Goal: Task Accomplishment & Management: Manage account settings

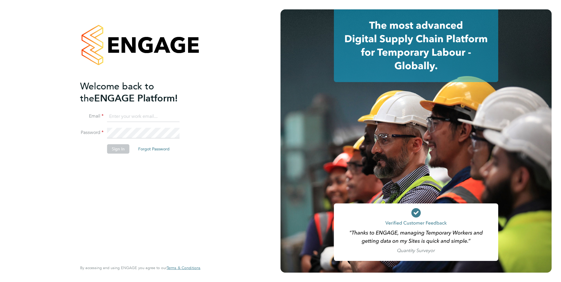
type input "rburns@skilledcareers.co.uk"
click at [111, 147] on button "Sign In" at bounding box center [118, 148] width 22 height 9
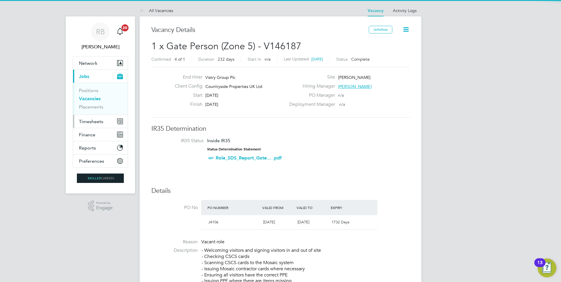
click at [101, 121] on span "Timesheets" at bounding box center [91, 122] width 24 height 6
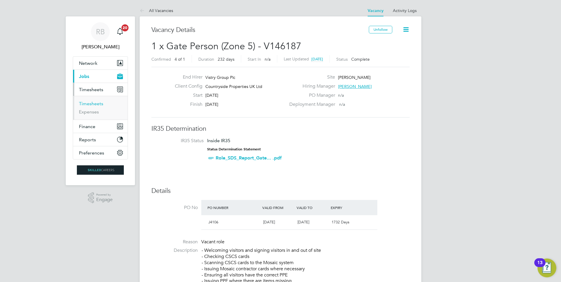
click at [97, 103] on link "Timesheets" at bounding box center [91, 104] width 24 height 6
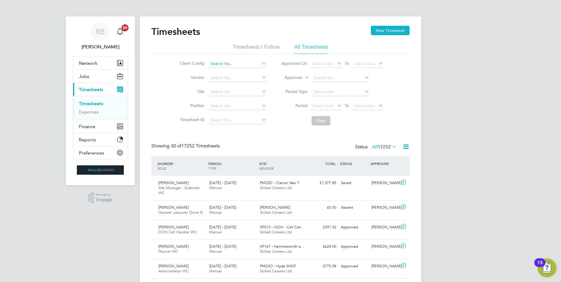
click at [220, 63] on input at bounding box center [238, 64] width 58 height 8
click at [295, 110] on li "Cou ntryside Properties UK Ltd" at bounding box center [274, 112] width 133 height 8
type input "Countryside Properties UK Ltd"
click at [323, 106] on span "Select date" at bounding box center [323, 105] width 21 height 5
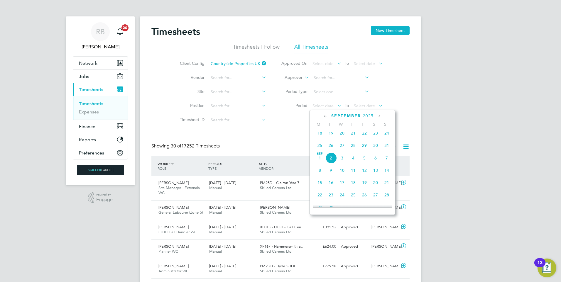
click at [319, 148] on span "25" at bounding box center [319, 145] width 11 height 11
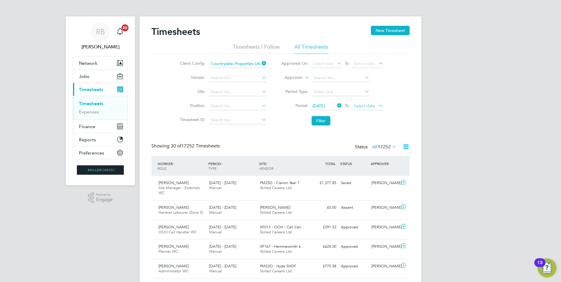
click at [364, 107] on span "Select date" at bounding box center [364, 105] width 21 height 5
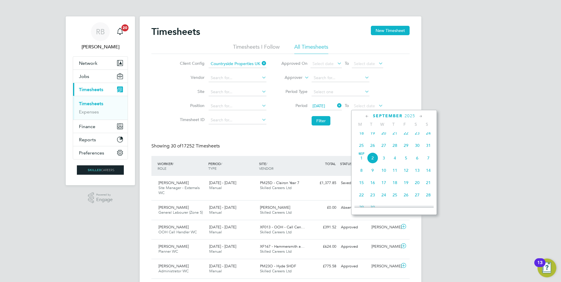
click at [430, 149] on span "31" at bounding box center [428, 145] width 11 height 11
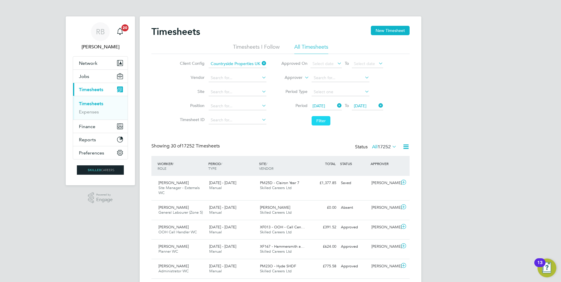
click at [330, 122] on button "Filter" at bounding box center [321, 120] width 19 height 9
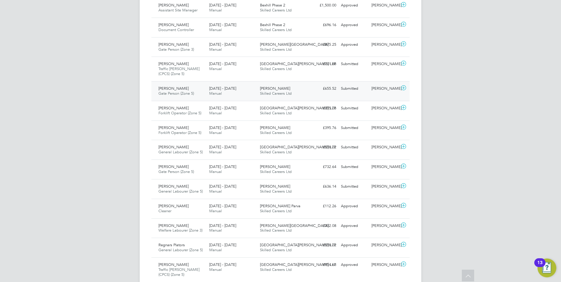
click at [325, 95] on div "Francis Afari Gate Person (Zone 5) 25 - 31 Aug 2025 25 - 31 Aug 2025 Manual Mil…" at bounding box center [280, 91] width 258 height 20
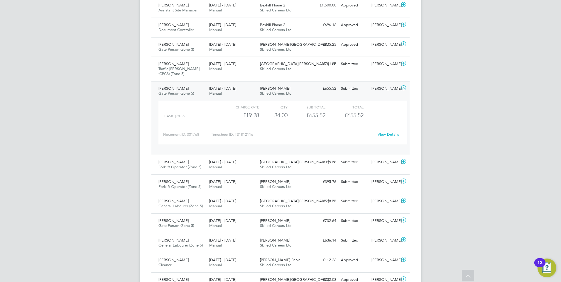
click at [388, 136] on link "View Details" at bounding box center [388, 134] width 21 height 5
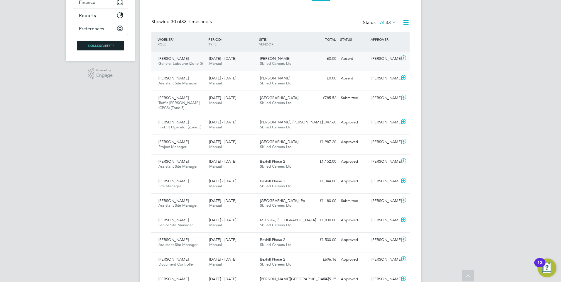
click at [311, 58] on div "£0.00 Absent" at bounding box center [323, 59] width 31 height 10
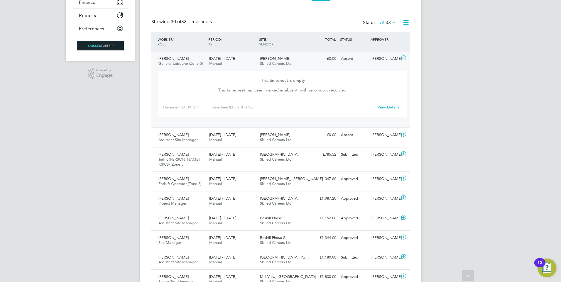
click at [298, 57] on div "Milby Meadows Skilled Careers Ltd" at bounding box center [283, 61] width 51 height 15
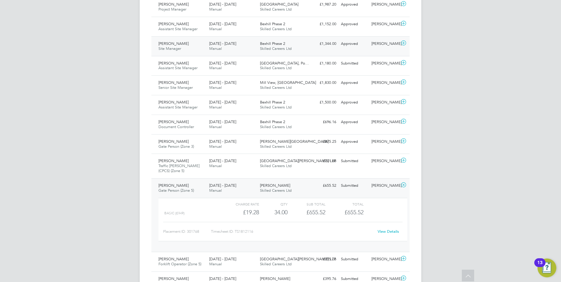
scroll to position [271, 0]
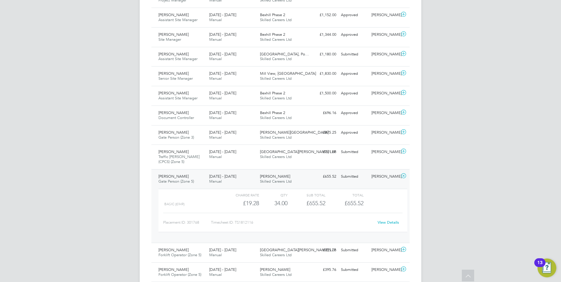
click at [367, 177] on div "Submitted" at bounding box center [354, 177] width 31 height 10
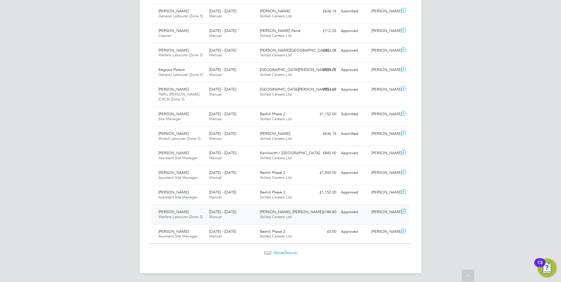
scroll to position [535, 0]
click at [287, 251] on span "Show 3 more" at bounding box center [285, 252] width 23 height 6
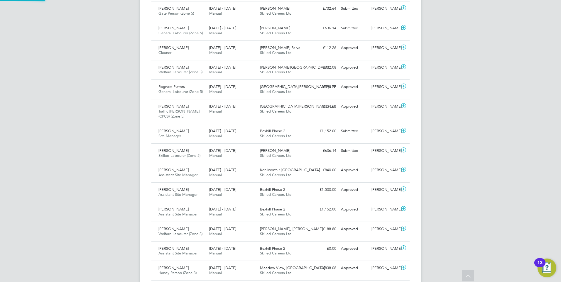
scroll to position [3, 3]
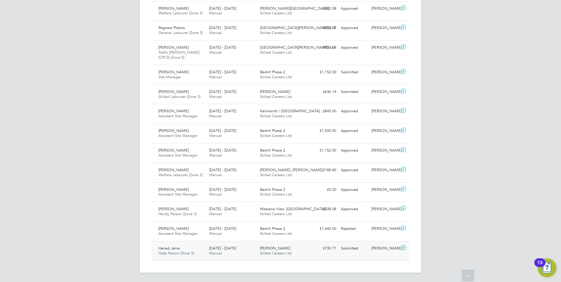
click at [372, 252] on div "Jamie Bayliss" at bounding box center [384, 249] width 31 height 10
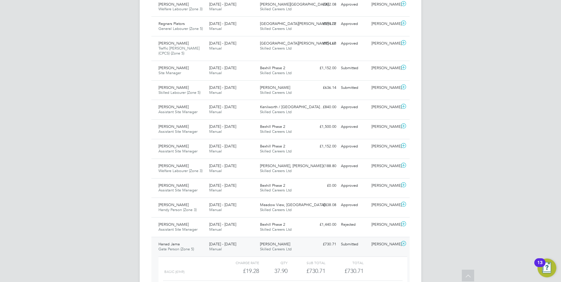
scroll to position [631, 0]
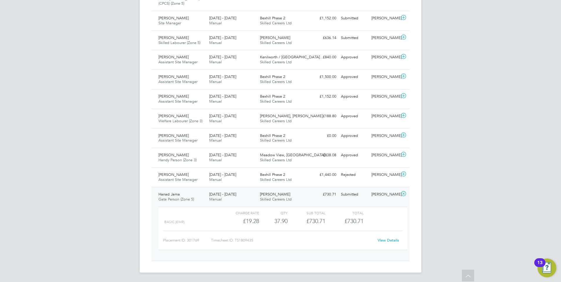
click at [389, 240] on link "View Details" at bounding box center [388, 240] width 21 height 5
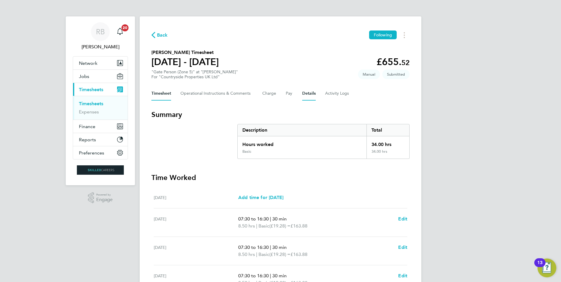
click at [310, 92] on button "Details" at bounding box center [308, 94] width 13 height 14
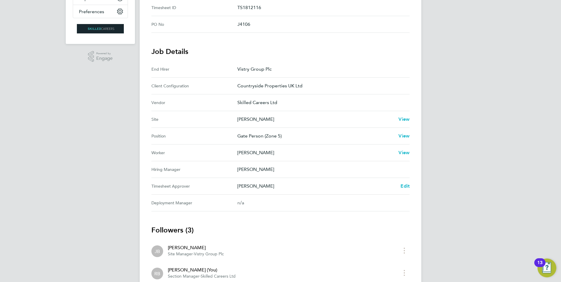
scroll to position [206, 0]
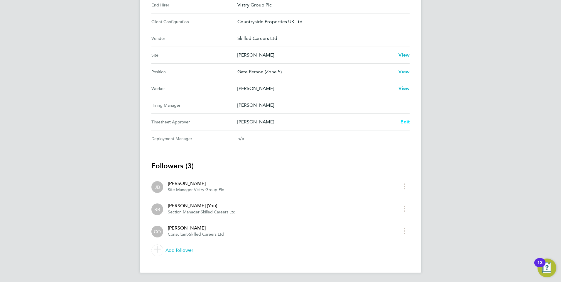
click at [407, 120] on span "Edit" at bounding box center [405, 122] width 9 height 6
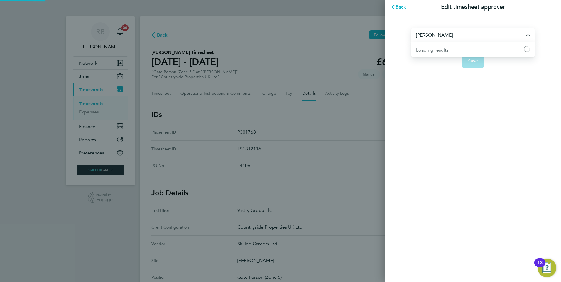
click at [455, 40] on input "[PERSON_NAME]" at bounding box center [472, 35] width 123 height 14
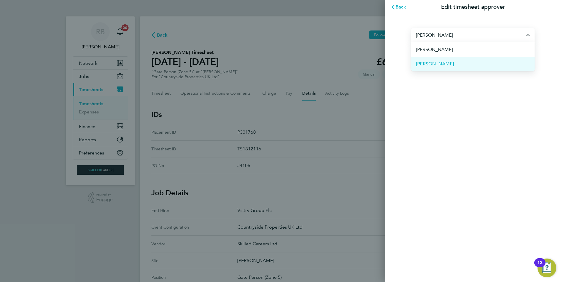
click at [447, 64] on li "Ethan Yapp" at bounding box center [472, 64] width 123 height 14
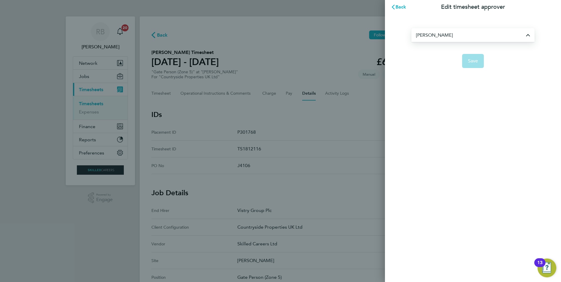
type input "Ethan Yapp"
click at [469, 63] on span "Save" at bounding box center [473, 61] width 10 height 6
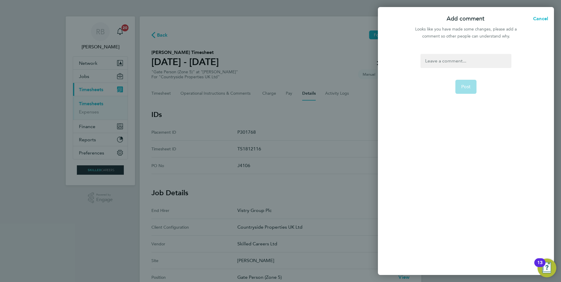
drag, startPoint x: 460, startPoint y: 67, endPoint x: 460, endPoint y: 63, distance: 5.0
click at [460, 67] on div at bounding box center [466, 61] width 91 height 14
drag, startPoint x: 467, startPoint y: 60, endPoint x: 244, endPoint y: 30, distance: 224.7
click at [244, 30] on div "Add comment Cancel Looks like you have made some changes, please add a comment …" at bounding box center [280, 141] width 561 height 282
copy div "Please approve"
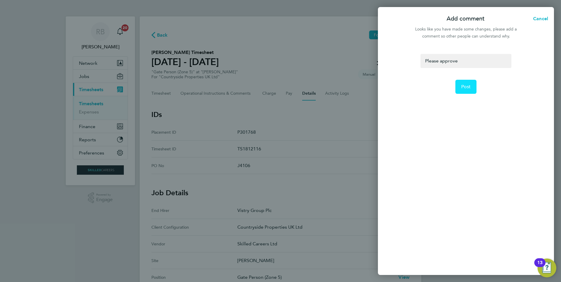
click at [462, 85] on span "Post" at bounding box center [466, 87] width 10 height 6
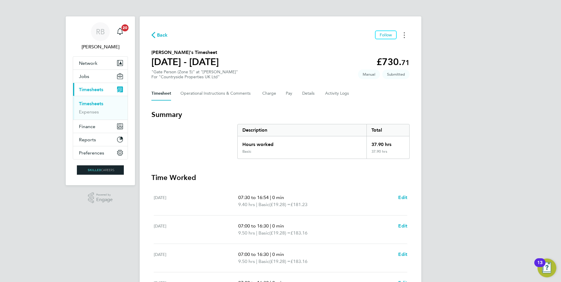
click at [407, 35] on button "Timesheets Menu" at bounding box center [404, 35] width 11 height 9
click at [344, 112] on h3 "Summary" at bounding box center [280, 114] width 258 height 9
click at [308, 92] on button "Details" at bounding box center [308, 94] width 13 height 14
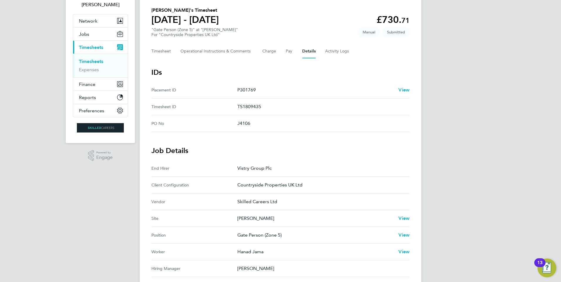
scroll to position [117, 0]
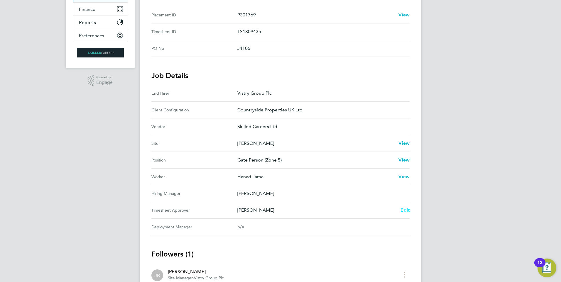
click at [401, 208] on span "Edit" at bounding box center [405, 210] width 9 height 6
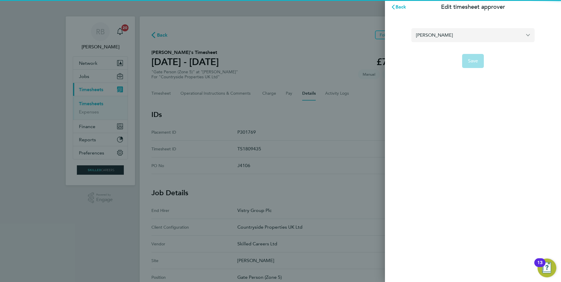
click at [451, 35] on input "[PERSON_NAME]" at bounding box center [472, 35] width 123 height 14
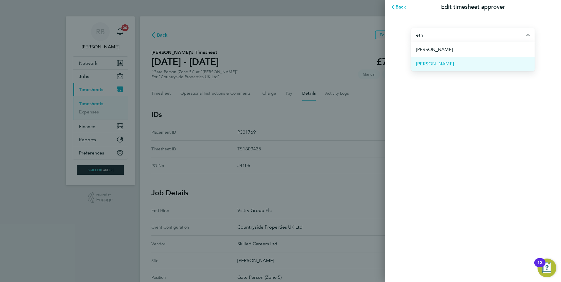
click at [449, 62] on li "Ethan Yapp" at bounding box center [472, 64] width 123 height 14
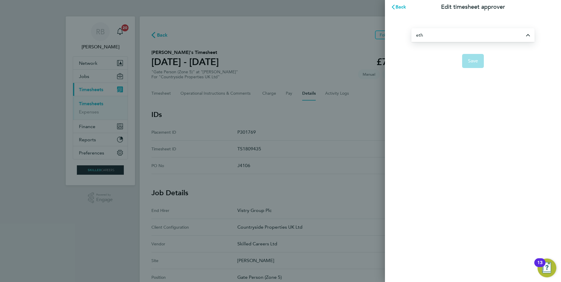
type input "Ethan Yapp"
click at [470, 62] on span "Save" at bounding box center [473, 61] width 10 height 6
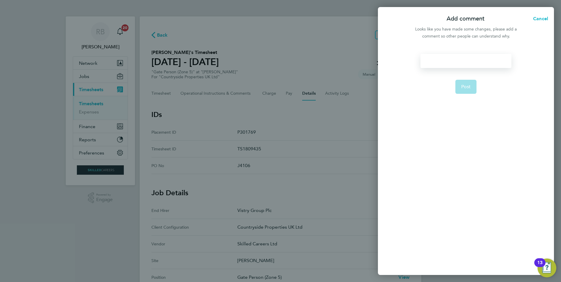
click at [465, 61] on div at bounding box center [466, 61] width 91 height 14
click at [454, 60] on div at bounding box center [466, 61] width 91 height 14
paste div
click at [468, 85] on span "Post" at bounding box center [466, 87] width 10 height 6
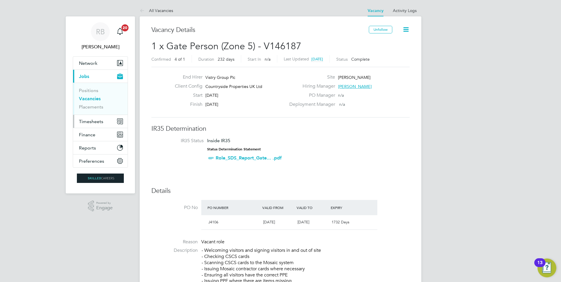
drag, startPoint x: 94, startPoint y: 123, endPoint x: 98, endPoint y: 121, distance: 4.2
click at [94, 123] on span "Timesheets" at bounding box center [91, 122] width 24 height 6
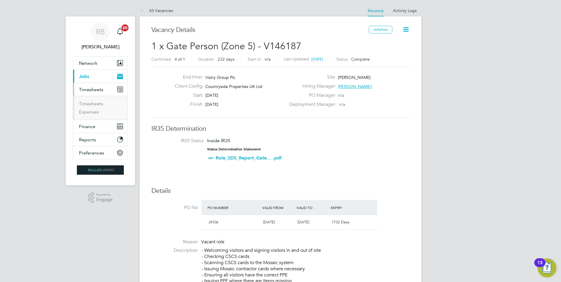
click at [92, 75] on button "Current page: Jobs" at bounding box center [100, 76] width 55 height 13
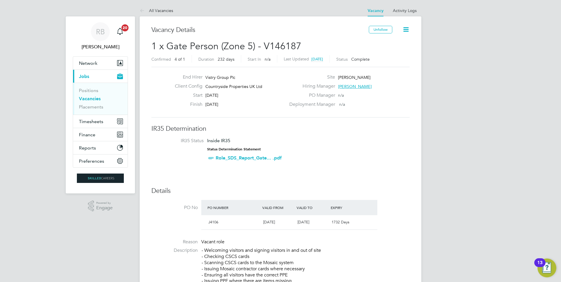
click at [85, 98] on link "Vacancies" at bounding box center [90, 99] width 22 height 6
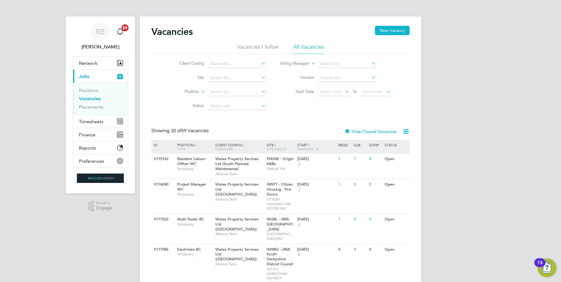
click at [233, 58] on li "Client Config" at bounding box center [218, 64] width 110 height 14
click at [235, 64] on input at bounding box center [237, 64] width 58 height 8
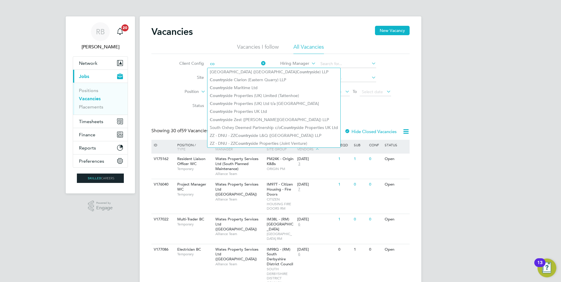
type input "c"
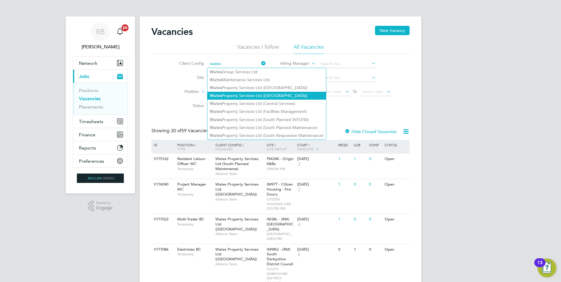
click at [304, 92] on li "Wates Property Services Ltd (Central & North)" at bounding box center [266, 96] width 119 height 8
type input "Wates Property Services Ltd (Central & North)"
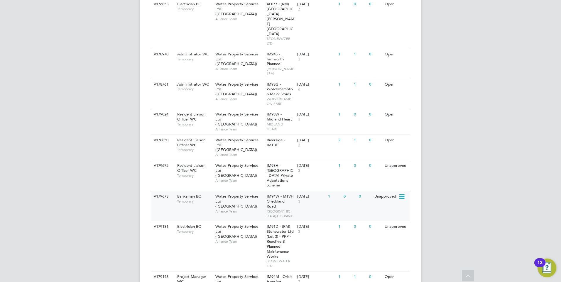
click at [302, 201] on div "V179673 Banksman BC Temporary Wates Property Services Ltd (Central & North) All…" at bounding box center [280, 206] width 258 height 30
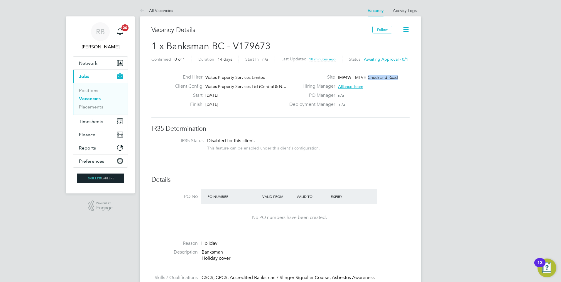
drag, startPoint x: 368, startPoint y: 75, endPoint x: 398, endPoint y: 75, distance: 29.9
click at [398, 75] on div "Site IM94W - MTVH [GEOGRAPHIC_DATA]" at bounding box center [349, 78] width 126 height 9
